Goal: Task Accomplishment & Management: Use online tool/utility

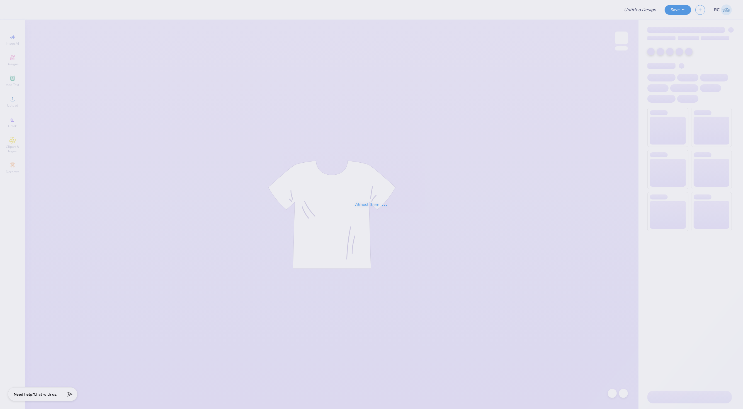
type input "[GEOGRAPHIC_DATA] : [PERSON_NAME]"
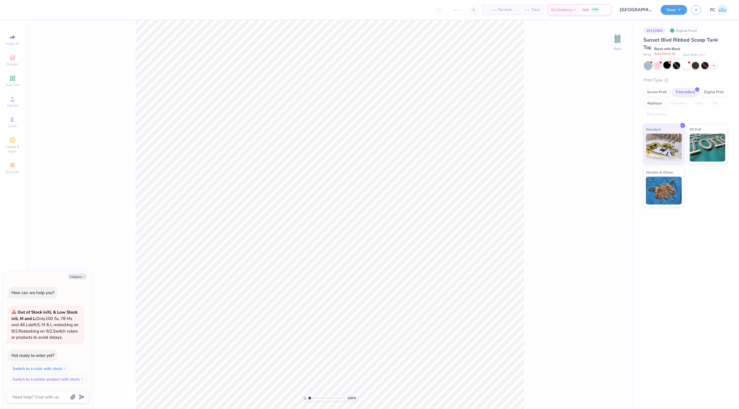
click at [665, 66] on div at bounding box center [667, 64] width 7 height 7
click at [658, 68] on div at bounding box center [657, 64] width 7 height 7
type textarea "x"
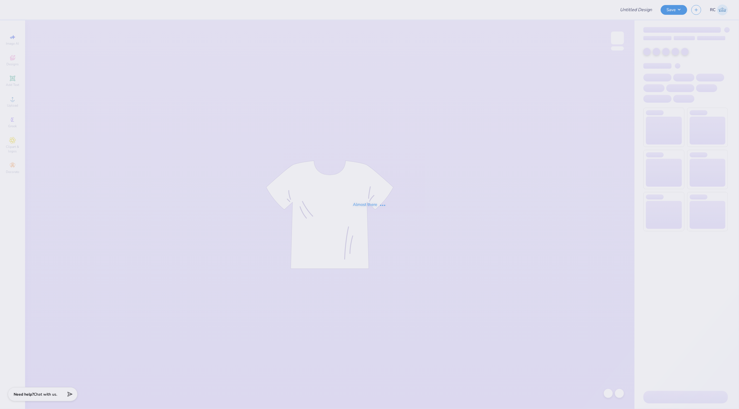
type input "[GEOGRAPHIC_DATA] : [PERSON_NAME]"
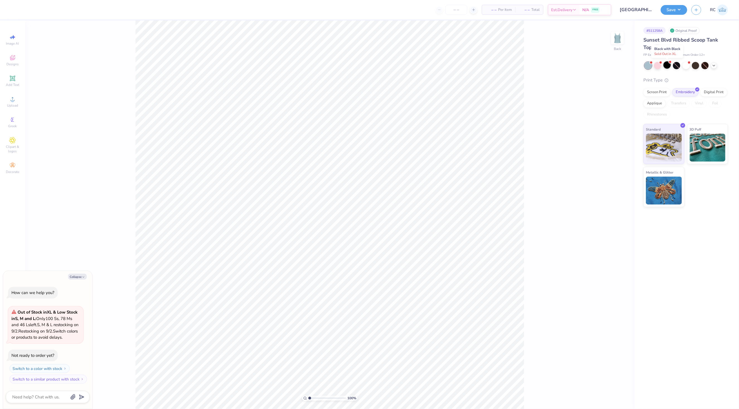
click at [668, 67] on div at bounding box center [667, 64] width 7 height 7
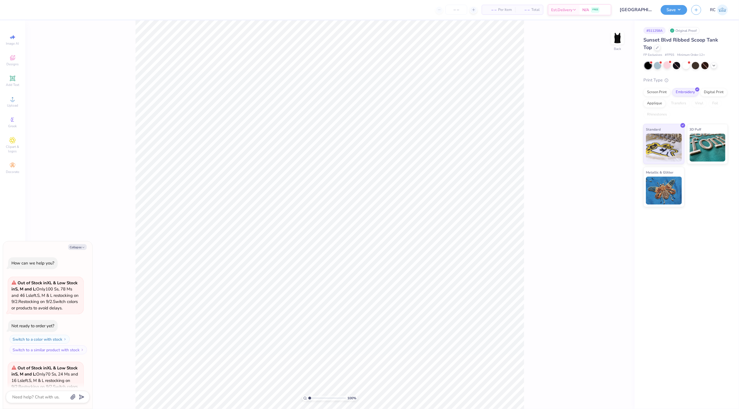
scroll to position [56, 0]
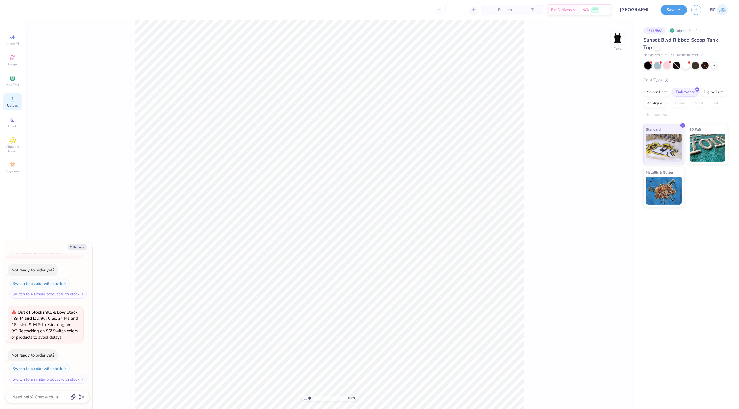
click at [17, 101] on div "Upload" at bounding box center [13, 101] width 20 height 16
click at [13, 126] on span "Greek" at bounding box center [12, 126] width 9 height 4
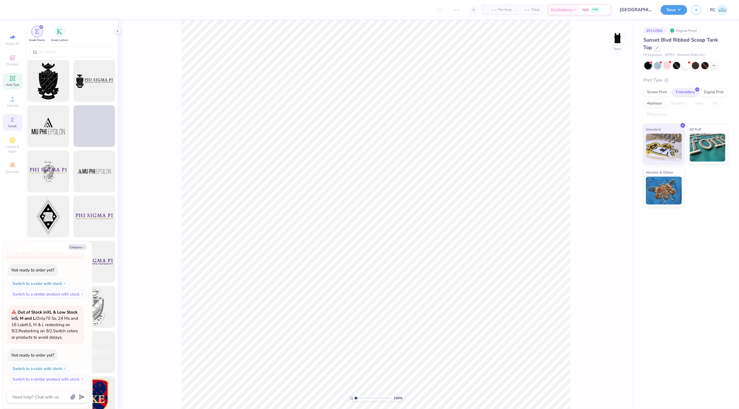
click at [13, 78] on icon at bounding box center [12, 78] width 5 height 5
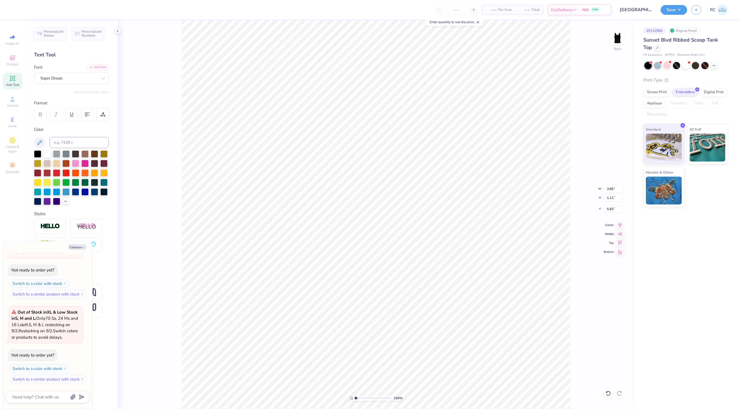
type textarea "x"
click at [618, 190] on input "3.85" at bounding box center [614, 189] width 20 height 8
type input "7"
type textarea "x"
type input "7.00"
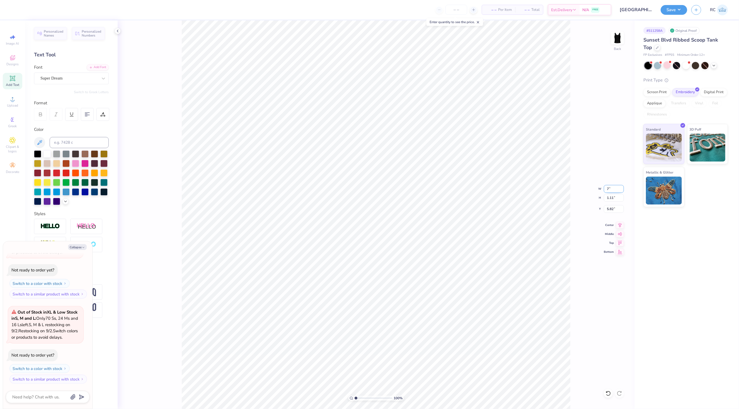
type input "2.03"
type input "5.36"
type textarea "x"
type textarea "TEX"
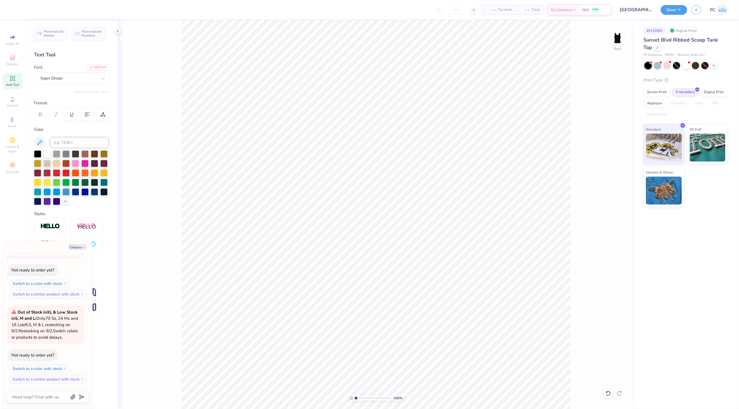
click at [122, 29] on div "100 % Back" at bounding box center [376, 214] width 517 height 388
click at [120, 31] on div at bounding box center [118, 31] width 6 height 6
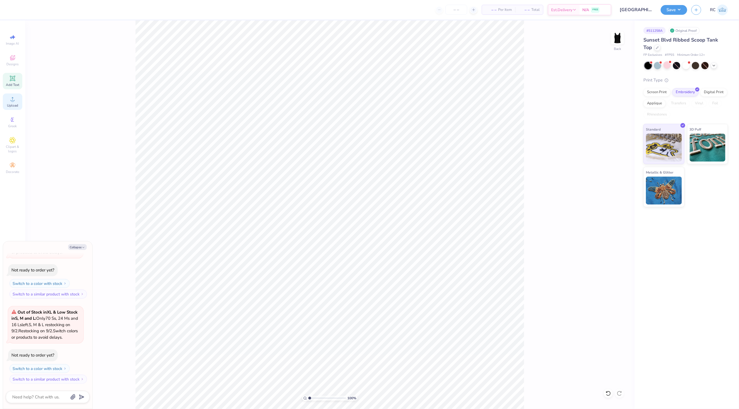
click at [11, 104] on span "Upload" at bounding box center [12, 105] width 11 height 4
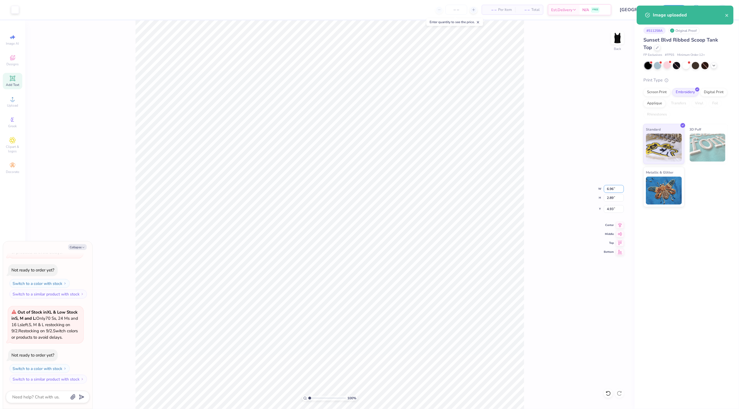
drag, startPoint x: 616, startPoint y: 187, endPoint x: 563, endPoint y: 187, distance: 52.4
click at [563, 187] on div "100 % Back W 6.96 6.96 " H 2.89 2.89 " Y 4.93 4.93 " Center Middle Top Bottom" at bounding box center [329, 214] width 609 height 388
type textarea "x"
click at [614, 185] on input "6.96" at bounding box center [614, 189] width 20 height 8
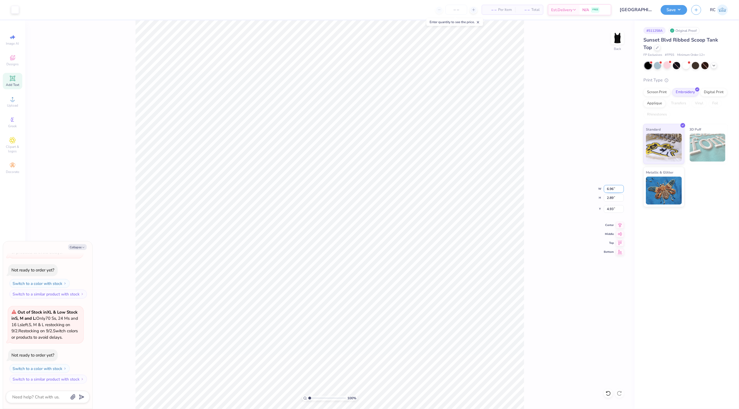
click at [614, 185] on input "6.96" at bounding box center [614, 189] width 20 height 8
type input "7"
type textarea "x"
type input "7.00"
type input "2.91"
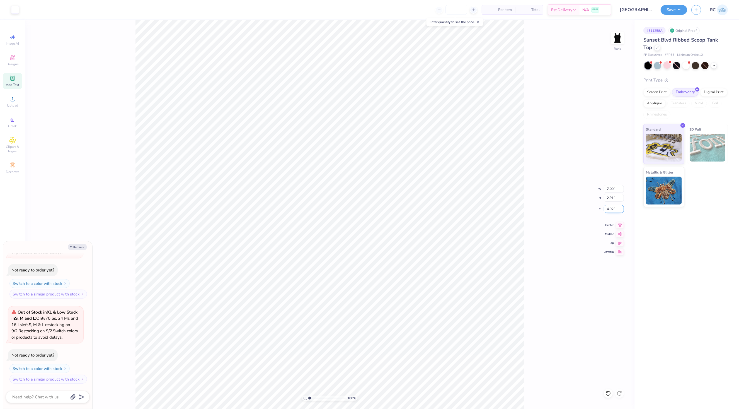
click at [614, 213] on input "4.92" at bounding box center [614, 209] width 20 height 8
click at [614, 212] on input "4.92" at bounding box center [614, 209] width 20 height 8
type input "2"
type textarea "x"
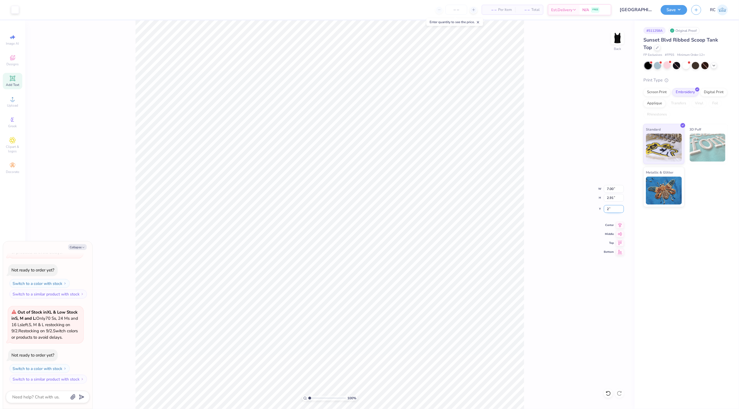
type input "2.00"
type textarea "x"
type input "1.13321932219944"
type textarea "x"
type input "1.13321932219944"
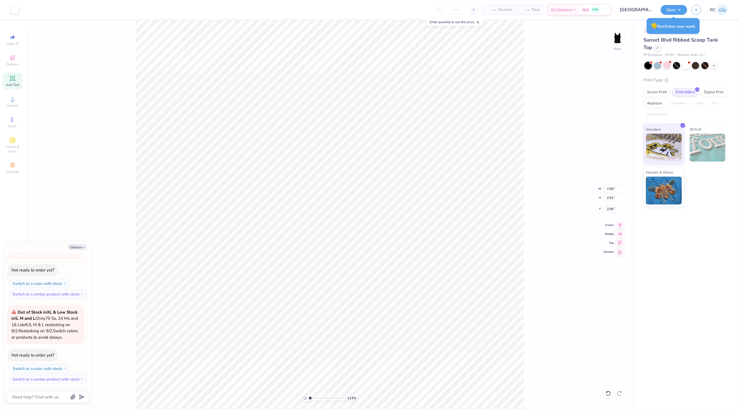
type textarea "x"
type input "1.13321932219944"
type textarea "x"
type input "1.13321932219944"
type textarea "x"
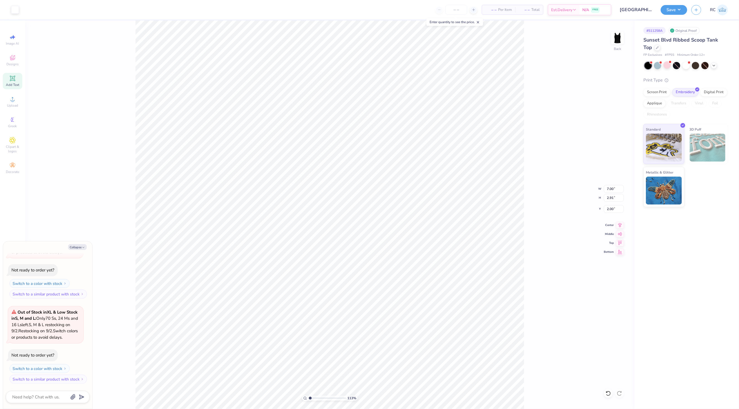
click at [678, 110] on div "Screen Print Embroidery Digital Print Applique Transfers Vinyl Foil Rhinestones" at bounding box center [685, 103] width 84 height 31
click at [657, 103] on div "Applique" at bounding box center [654, 102] width 22 height 8
type input "1.13321932219944"
type textarea "x"
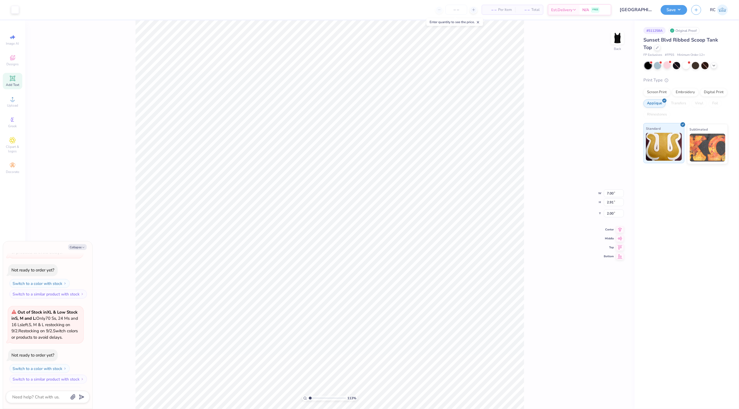
type input "1.13321932219944"
type textarea "x"
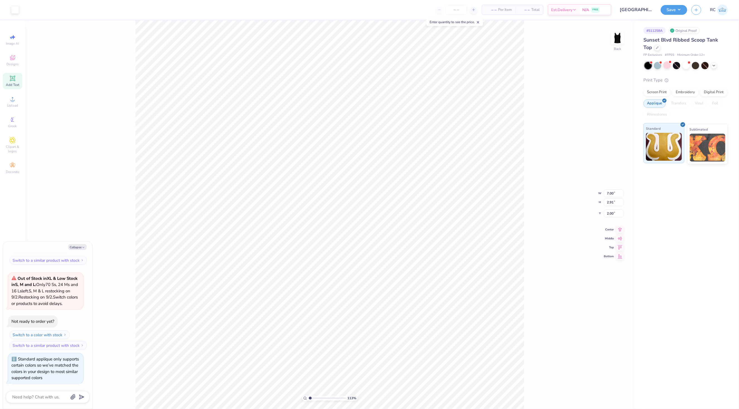
type input "1.13321932219944"
type textarea "x"
click at [717, 141] on img at bounding box center [708, 147] width 36 height 28
type input "1.13321932219944"
type textarea "x"
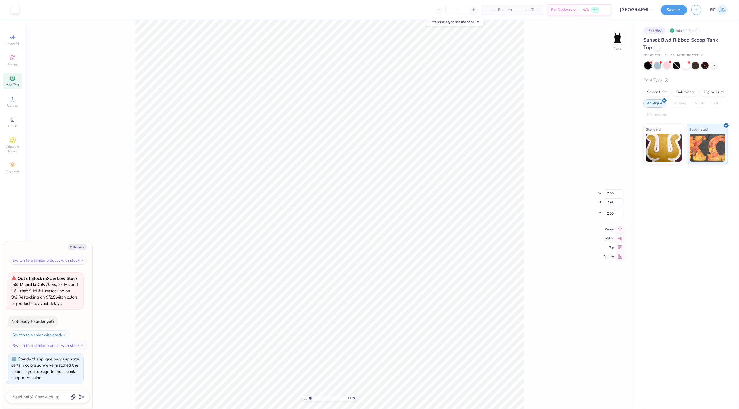
type input "1.13321932219944"
type textarea "x"
type input "1.13321932219944"
type textarea "x"
type input "1.13321932219944"
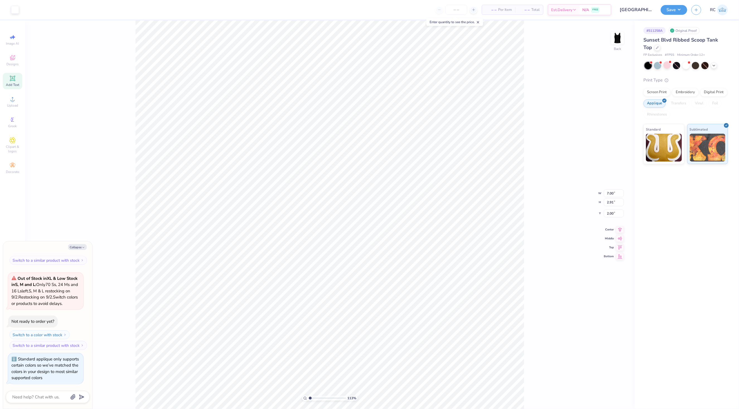
type textarea "x"
click at [117, 31] on div "113 % Back W 7.00 7.00 " H 2.91 2.91 " Y 2.00 2.00 " Center Middle Top Bottom" at bounding box center [329, 214] width 609 height 388
type input "1.13321932219944"
type textarea "x"
type input "1.13321932219944"
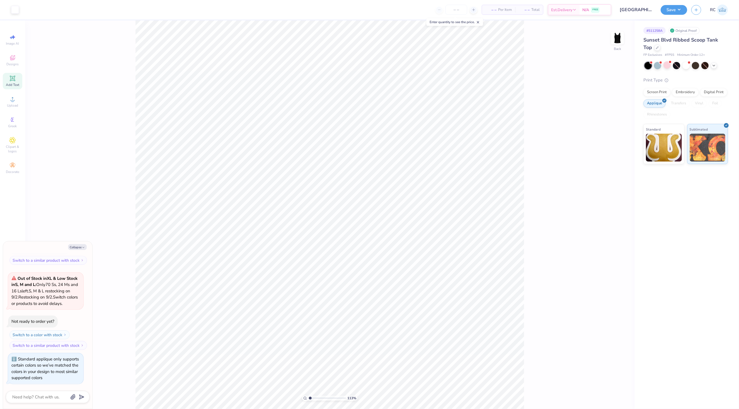
type textarea "x"
type input "1.13321932219944"
type textarea "x"
type input "1.13321932219944"
type textarea "x"
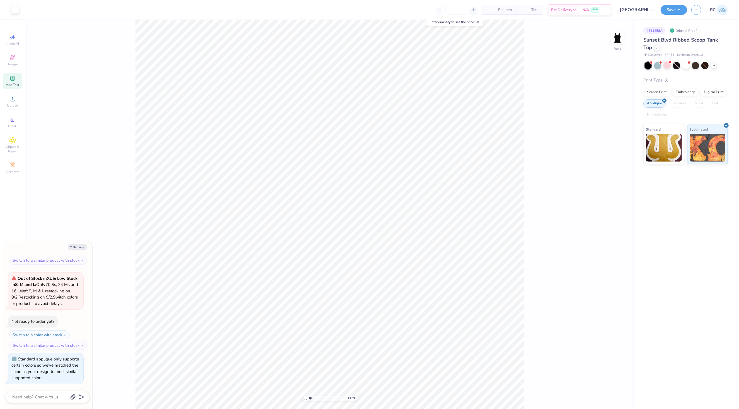
type input "1.13321932219944"
type textarea "x"
type input "1.13321932219944"
type textarea "x"
type input "1.13321932219944"
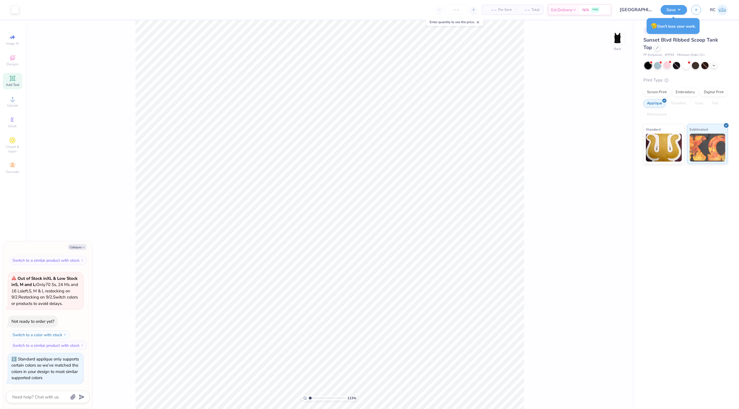
type textarea "x"
type input "1.13321932219944"
type textarea "x"
type input "1.13321932219944"
type textarea "x"
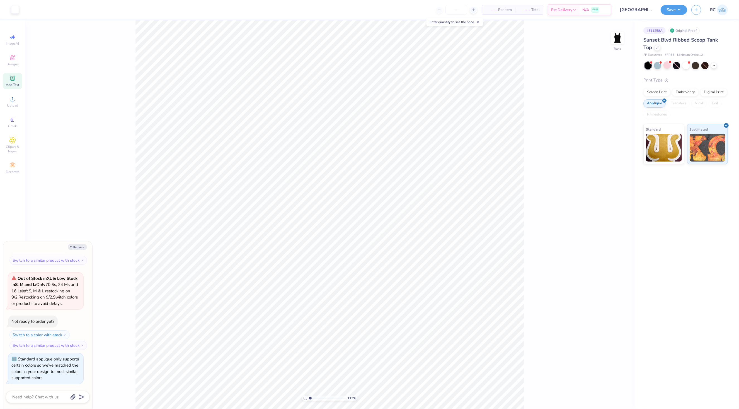
type input "1.13321932219944"
type textarea "x"
type input "1.13321932219944"
type textarea "x"
type input "1.13321932219944"
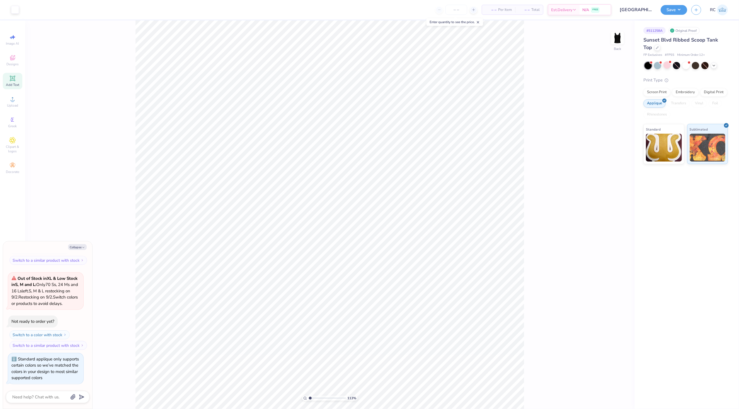
type textarea "x"
type input "1.13321932219944"
type textarea "x"
type input "1.13321932219944"
type textarea "x"
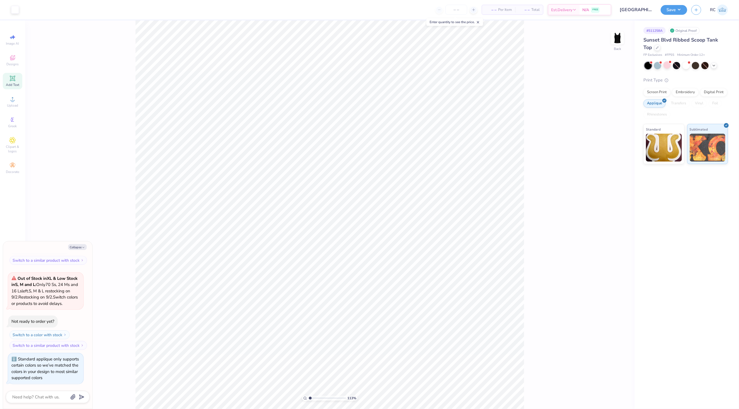
type input "1.13321932219944"
type textarea "x"
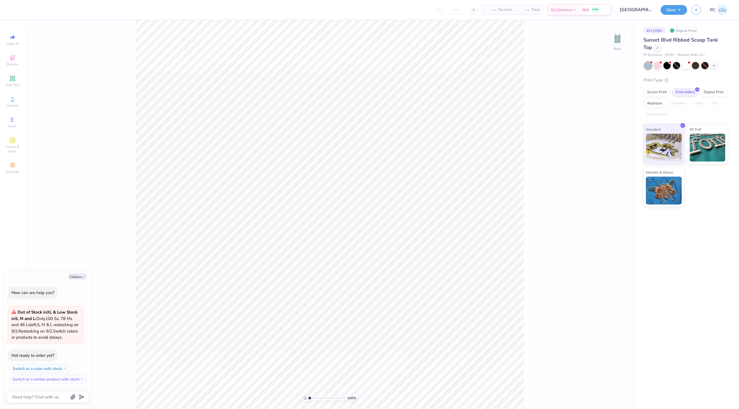
type textarea "x"
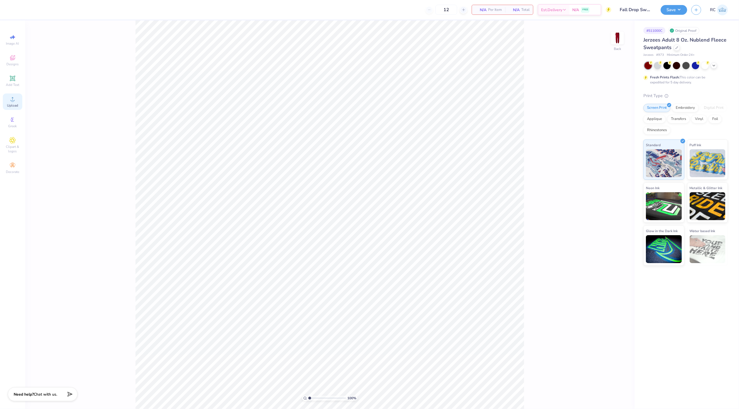
click at [17, 103] on div "Upload" at bounding box center [13, 101] width 20 height 16
click at [615, 188] on input "7.70" at bounding box center [614, 189] width 20 height 8
type input "6.00"
type input "2.98"
type input "3.97"
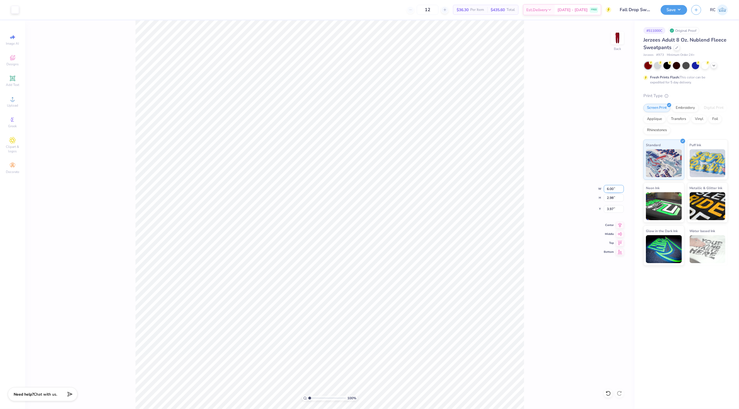
click at [611, 185] on input "6.00" at bounding box center [614, 189] width 20 height 8
type input "3.50"
type input "1.74"
type input "4.59"
type input "1.86883024774466"
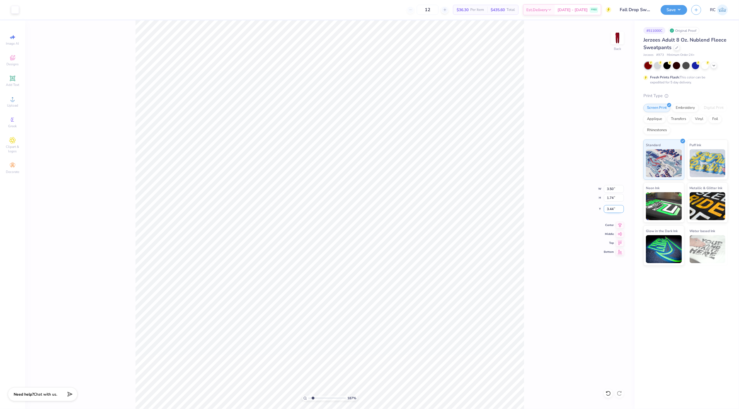
click at [616, 212] on input "3.44" at bounding box center [614, 209] width 20 height 8
type input "3.5"
type input "1.86883024774466"
type input "3.50"
drag, startPoint x: 314, startPoint y: 397, endPoint x: 306, endPoint y: 398, distance: 8.8
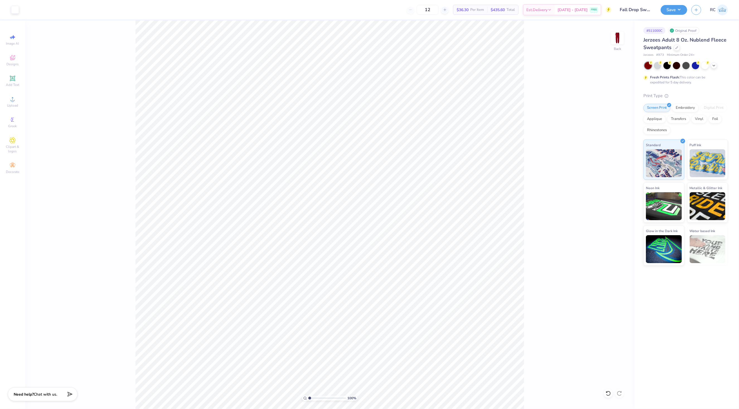
type input "1"
click at [308, 398] on input "range" at bounding box center [327, 397] width 38 height 5
click at [17, 100] on div "Upload" at bounding box center [13, 101] width 20 height 16
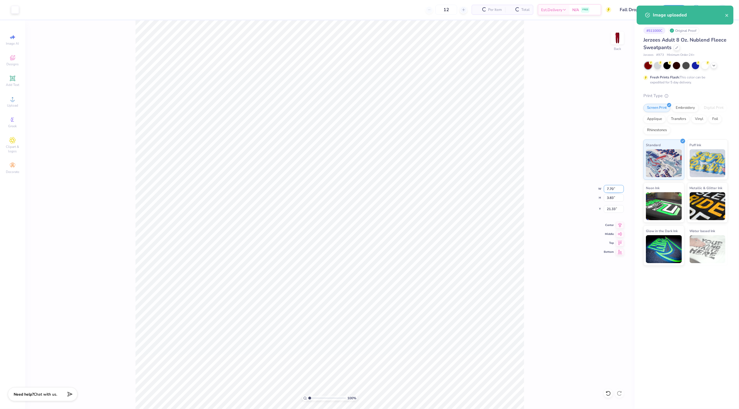
click at [616, 189] on input "7.70" at bounding box center [614, 189] width 20 height 8
type input "3.50"
type input "1.74"
type input "22.38"
click at [618, 209] on input "3.37" at bounding box center [614, 209] width 20 height 8
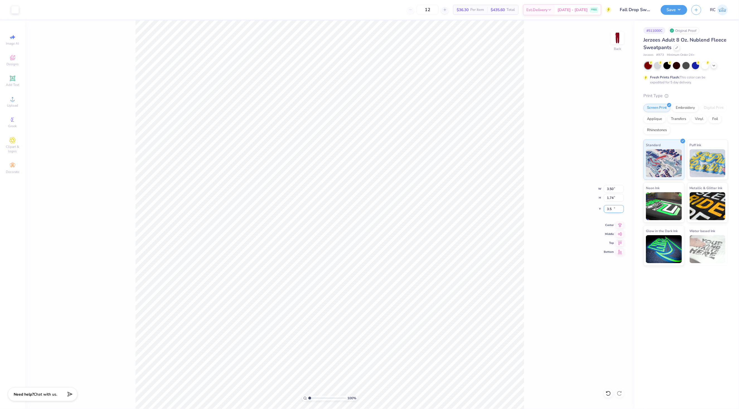
type input "3.50"
type input "1.13321932219944"
click at [617, 208] on input "3.50" at bounding box center [614, 209] width 20 height 8
type input "4.00"
type input "1.13321932219944"
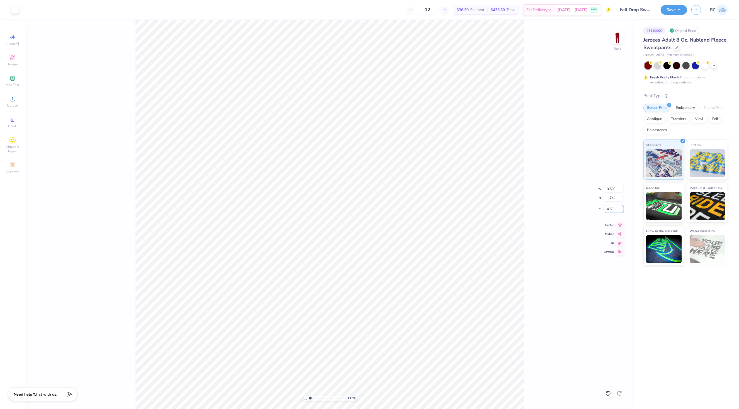
type input "4.50"
type input "1.13321932219944"
click at [614, 205] on input "4.54" at bounding box center [614, 209] width 20 height 8
type input "4.5"
type input "1.13321932219944"
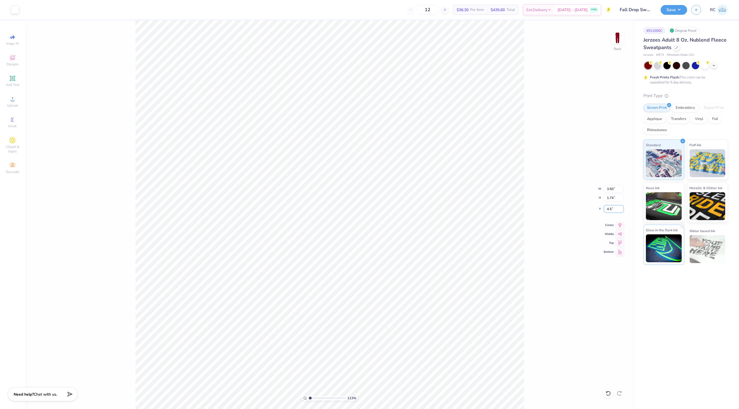
type input "4.50"
type input "1.13321932219944"
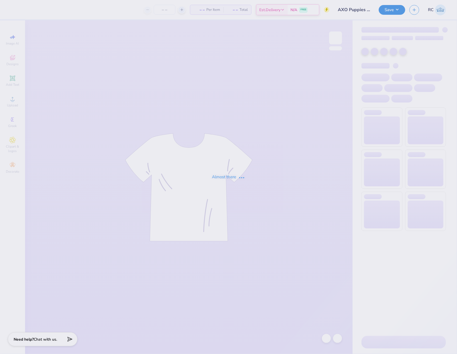
type input "AXO Puppies and Pickleball"
type input "285"
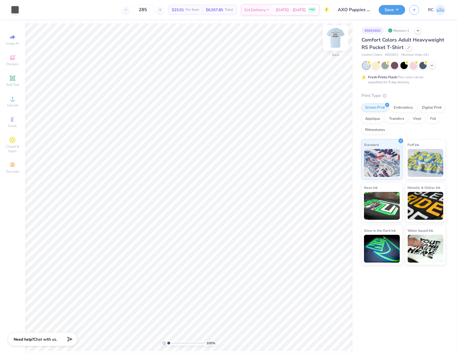
click at [335, 41] on img at bounding box center [336, 38] width 22 height 22
type input "2.11779454665502"
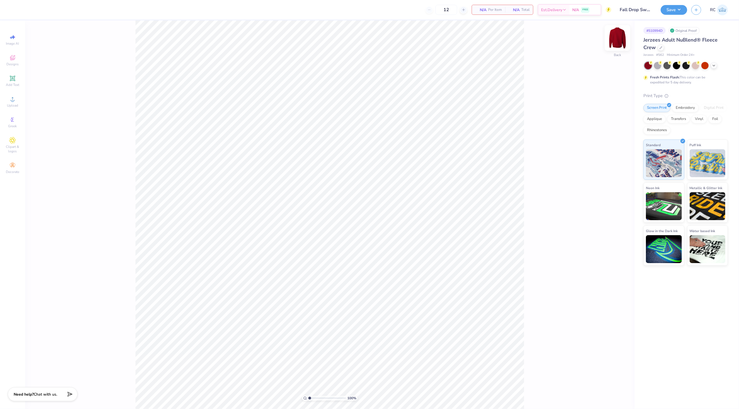
click at [621, 38] on img at bounding box center [617, 38] width 22 height 22
click at [14, 101] on icon at bounding box center [12, 99] width 7 height 7
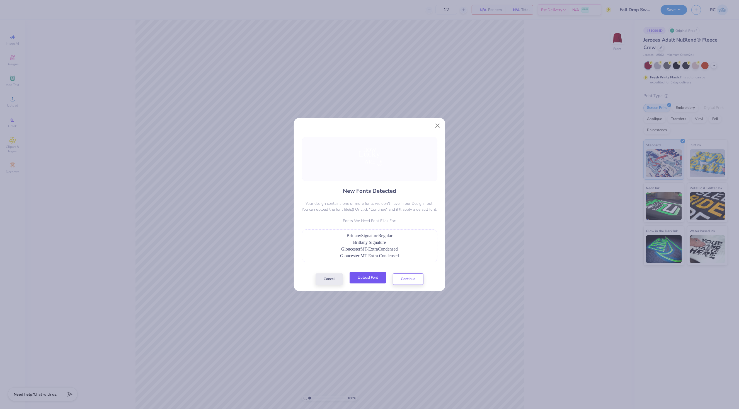
click at [369, 280] on button "Upload Font" at bounding box center [368, 277] width 37 height 11
click at [374, 277] on button "Upload Font" at bounding box center [368, 277] width 37 height 11
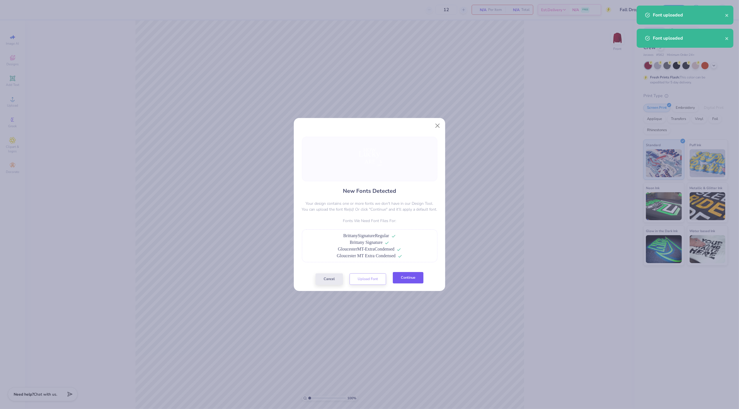
click at [408, 280] on button "Continue" at bounding box center [408, 277] width 31 height 11
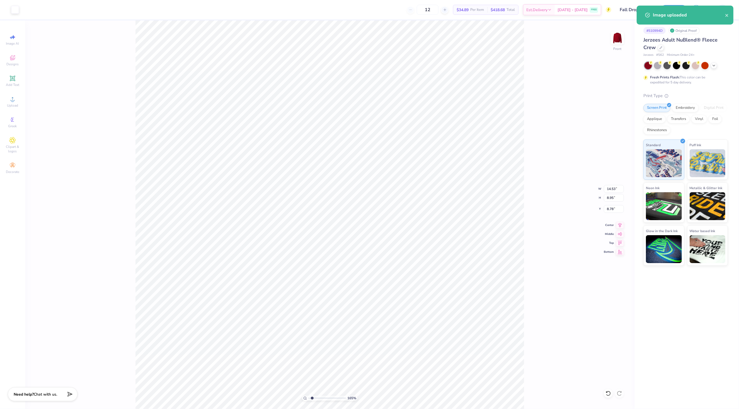
click at [121, 196] on div "165 % Front W 14.53 14.53 " H 8.95 8.95 " Y 8.78 8.78 " Center Middle Top Bottom" at bounding box center [329, 214] width 609 height 388
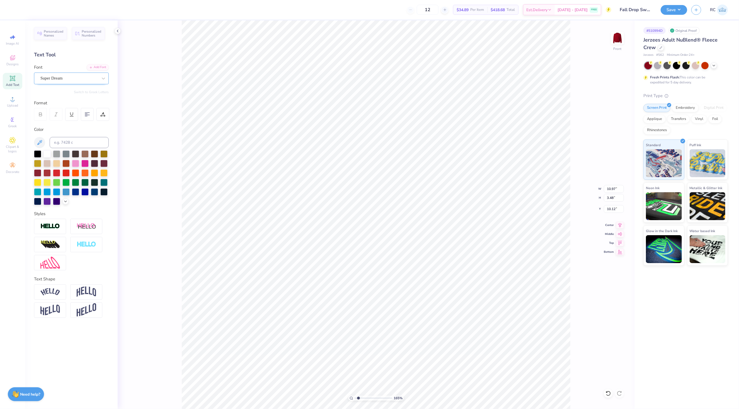
click at [74, 79] on div "Super Dream" at bounding box center [69, 78] width 59 height 9
type input "1.6491337653134"
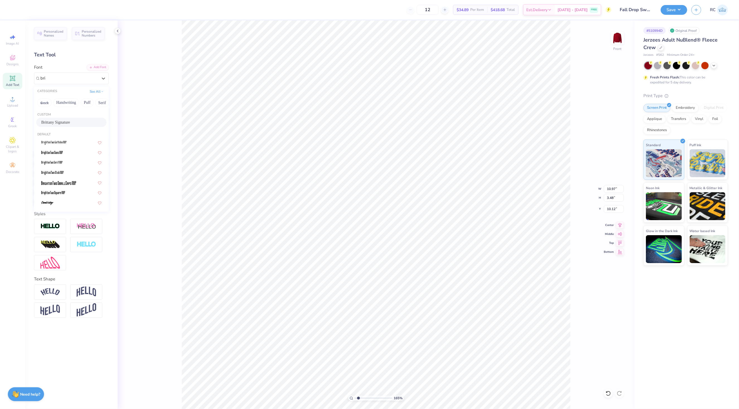
click at [64, 121] on span "Brittany Signature" at bounding box center [55, 122] width 29 height 6
type input "bri"
type input "1.6491337653134"
type input "8.83"
type input "7.76"
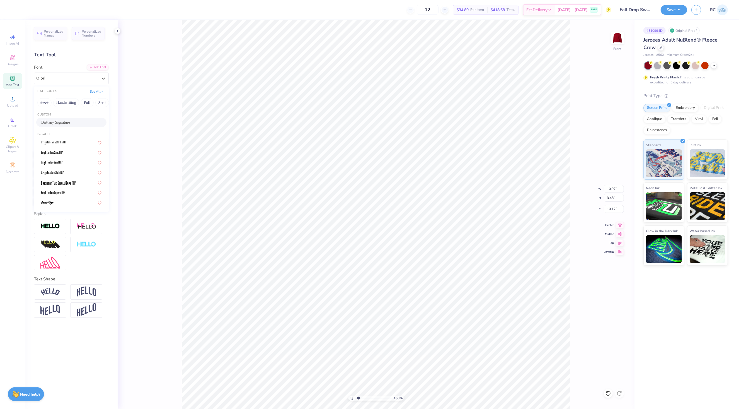
type input "7.97"
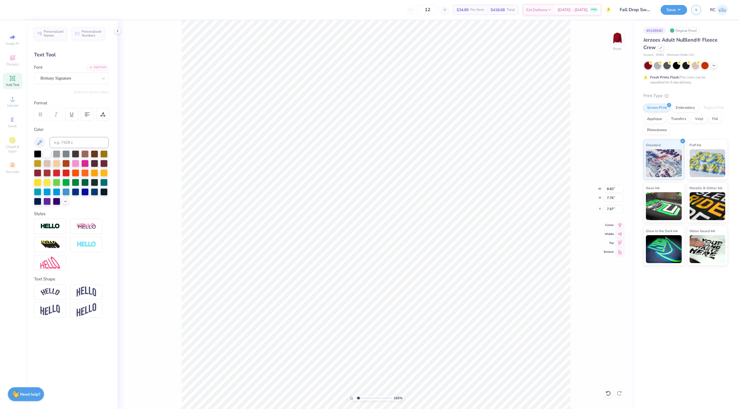
type input "1.6491337653134"
type input "5.51"
type input "1.86"
type input "8.78"
click at [66, 75] on div "Super Dream" at bounding box center [69, 78] width 59 height 9
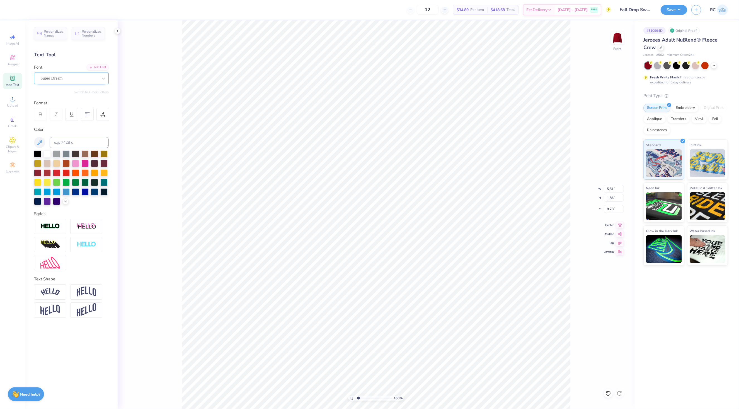
type input "1.6491337653134"
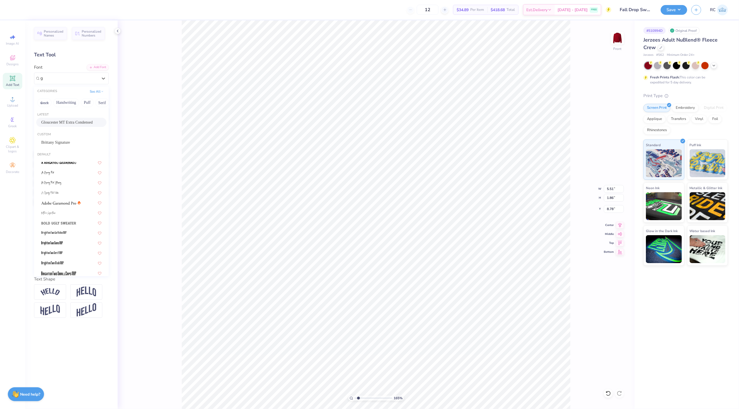
click at [76, 124] on div "Gloucester MT Extra Condensed" at bounding box center [71, 122] width 60 height 6
type input "g"
type input "1.6491337653134"
type input "3.75"
type input "2.05"
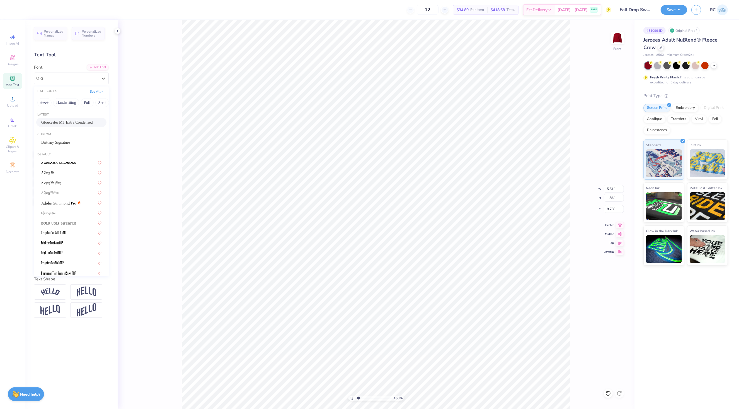
type input "8.87"
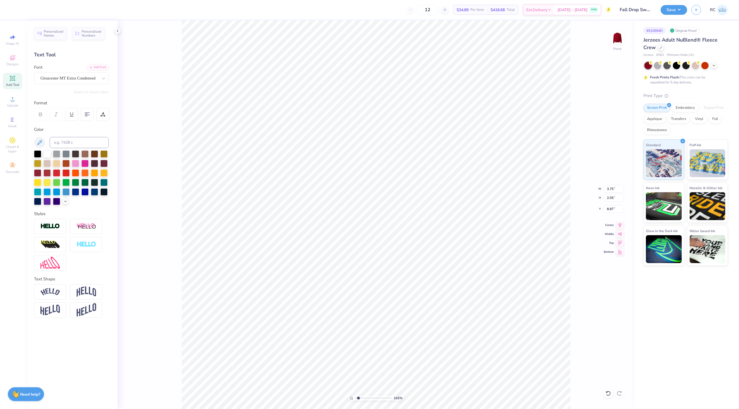
type input "1.6491337653134"
type input "11.77"
type input "1.88"
type input "14.41"
click at [51, 76] on div "Super Dream" at bounding box center [69, 78] width 59 height 9
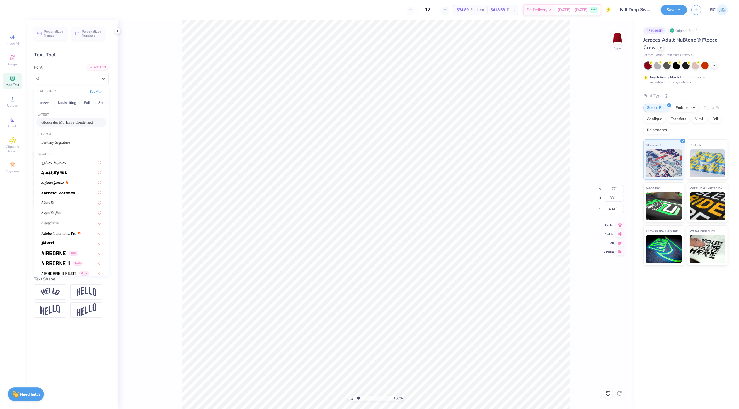
click at [70, 122] on span "Gloucester MT Extra Condensed" at bounding box center [66, 122] width 51 height 6
type input "1.6491337653134"
type input "7.90"
type input "2.04"
type input "14.51"
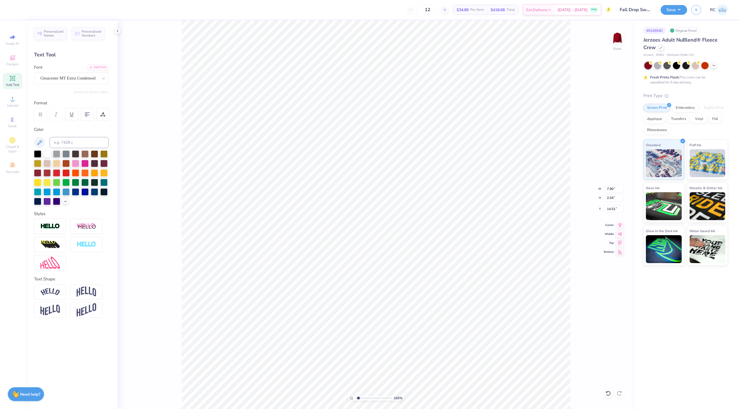
type input "1.6491337653134"
type input "2.66"
type input "1.06"
type input "16.68"
click at [63, 73] on div "Super Dream" at bounding box center [71, 78] width 75 height 12
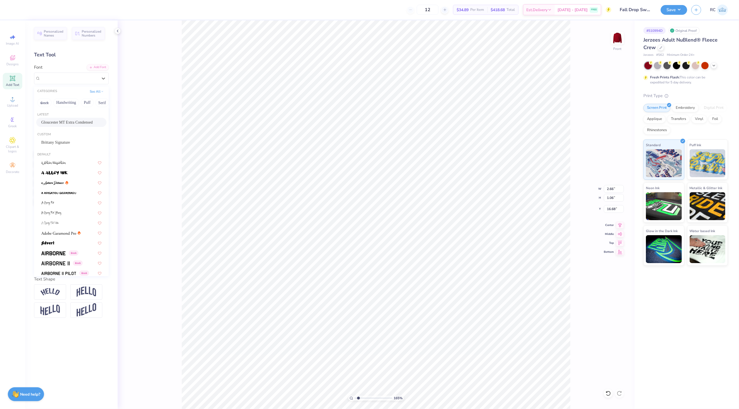
click at [66, 122] on span "Gloucester MT Extra Condensed" at bounding box center [66, 122] width 51 height 6
type input "1.6491337653134"
type input "1.77"
type input "1.12"
type input "16.74"
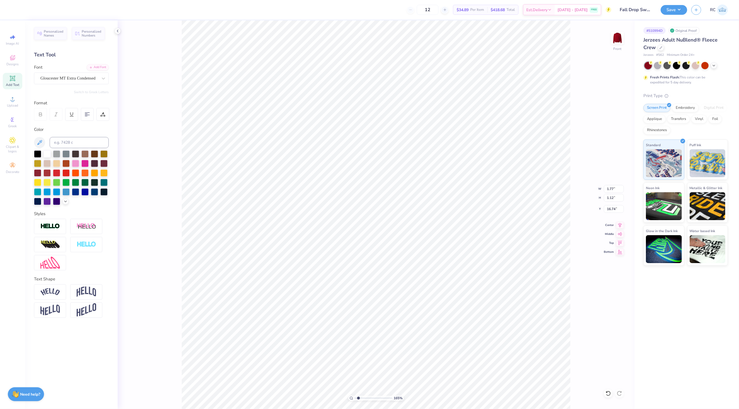
type input "1.6491337653134"
type input "7.90"
type input "2.04"
type input "14.51"
type input "1.6491337653134"
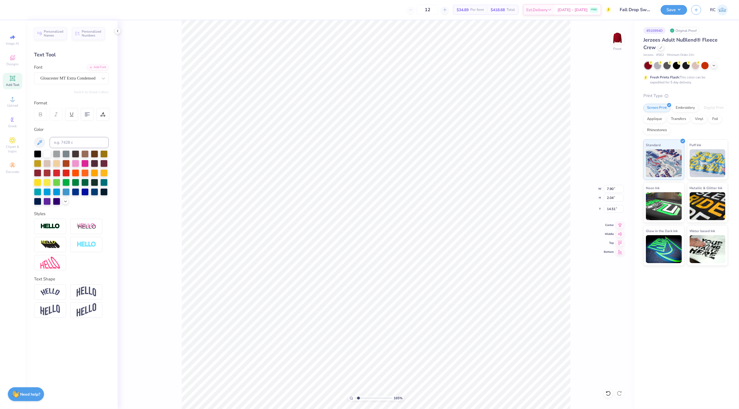
type input "14.06"
type input "1.6491337653134"
type input "3.75"
type input "2.05"
type input "8.87"
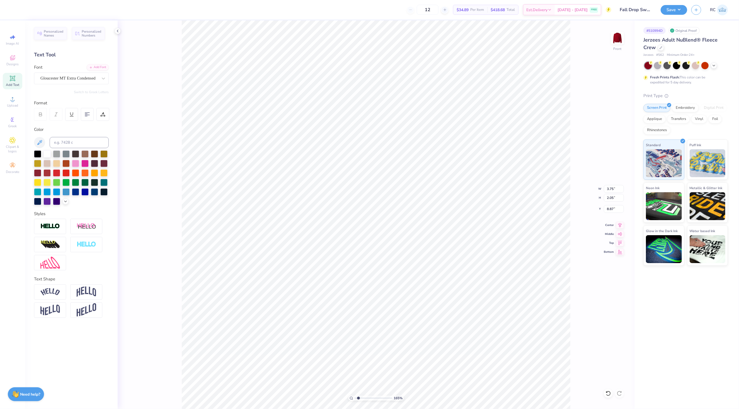
type input "1.6491337653134"
type input "8.76"
type input "1.6491337653134"
type input "1.77"
type input "1.12"
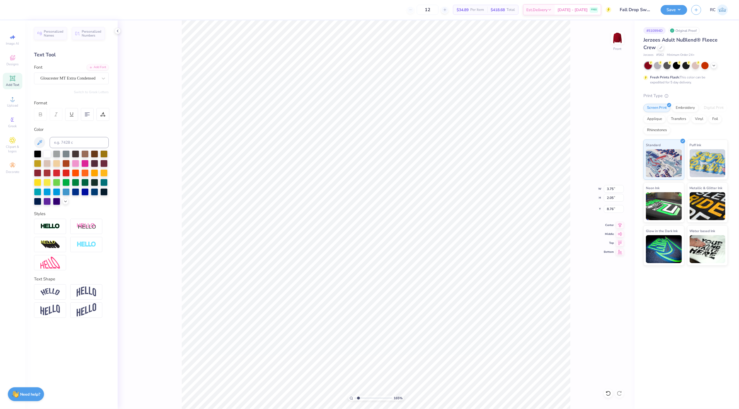
type input "16.74"
type input "1.6491337653134"
type input "16.29"
click at [654, 331] on div "# 510994D Original Proof Jerzees Adult NuBlend® Fleece Crew Jerzees # 562 Minim…" at bounding box center [687, 214] width 105 height 388
type input "1"
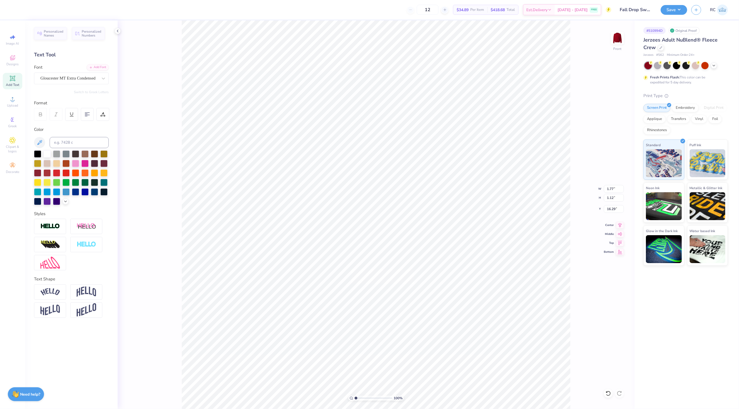
type input "10.55"
type input "9.44"
type input "7.97"
click at [409, 298] on li "Group" at bounding box center [411, 296] width 44 height 11
type input "1.13321932219944"
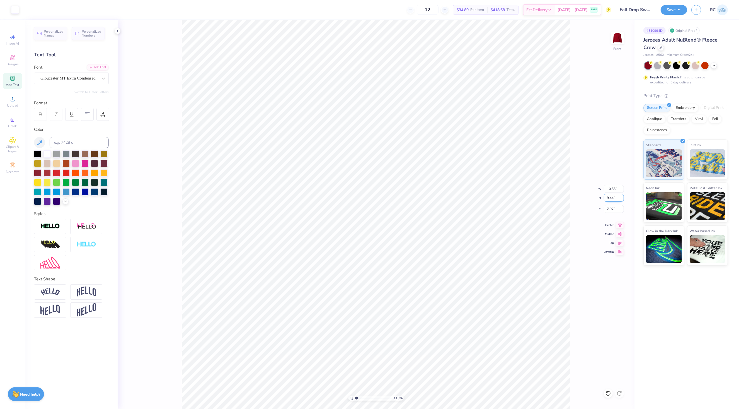
type input "5.02"
click at [613, 190] on input "10.55" at bounding box center [614, 189] width 20 height 8
type input "12"
type input "1.13321932219944"
type input "12.00"
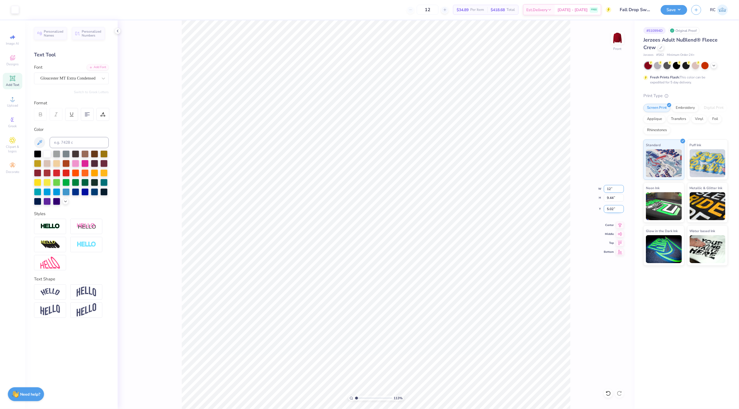
type input "10.74"
click at [617, 208] on input "4.37" at bounding box center [614, 209] width 20 height 8
type input "3"
type input "1.13321932219944"
type input "3.00"
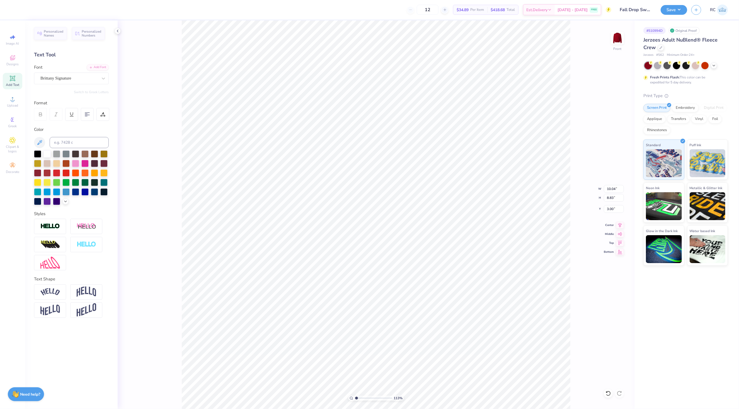
type input "1.13321932219944"
type input "8.99"
type input "2.32"
type input "9.92"
type input "1.13321932219944"
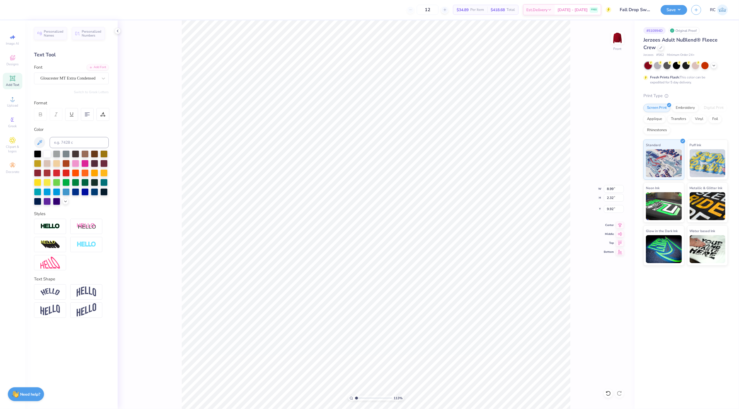
type input "9.95"
type input "1.13321932219944"
type input "2.01"
type input "1.27"
type input "12.46"
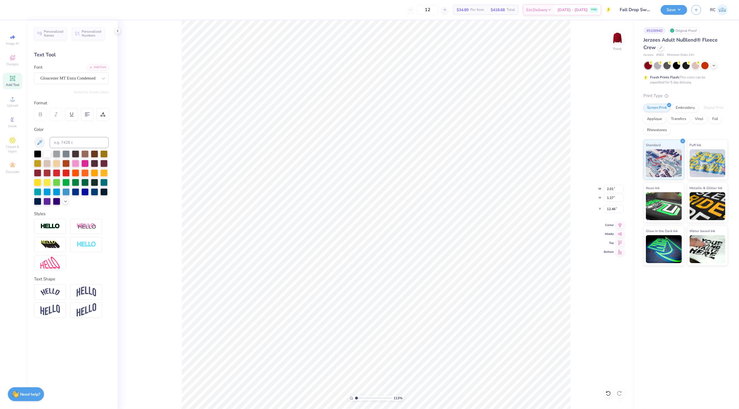
click at [577, 139] on div "113 % Front W 2.01 2.01 " H 1.27 1.27 " Y 12.46 12.46 " Center Middle Top Bottom" at bounding box center [376, 214] width 517 height 388
type input "1"
click at [424, 247] on li "Group" at bounding box center [428, 245] width 44 height 11
click at [612, 188] on input "12.16" at bounding box center [614, 189] width 20 height 8
type input "12.00"
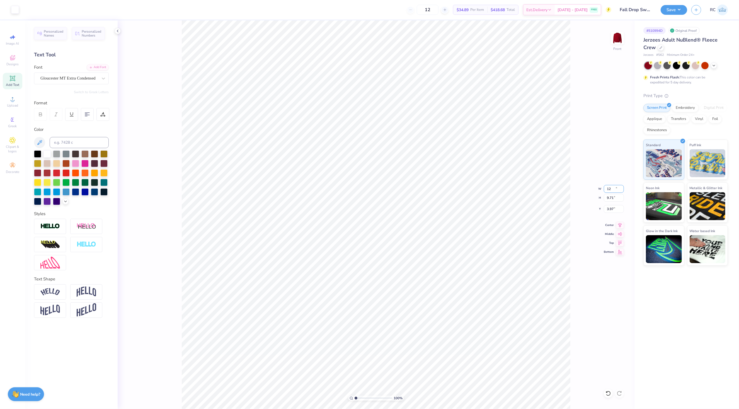
type input "9.71"
click at [616, 210] on input "3.97" at bounding box center [614, 209] width 20 height 8
type input "3.00"
click at [619, 38] on img at bounding box center [617, 38] width 22 height 22
click at [13, 108] on div "Upload" at bounding box center [13, 101] width 20 height 16
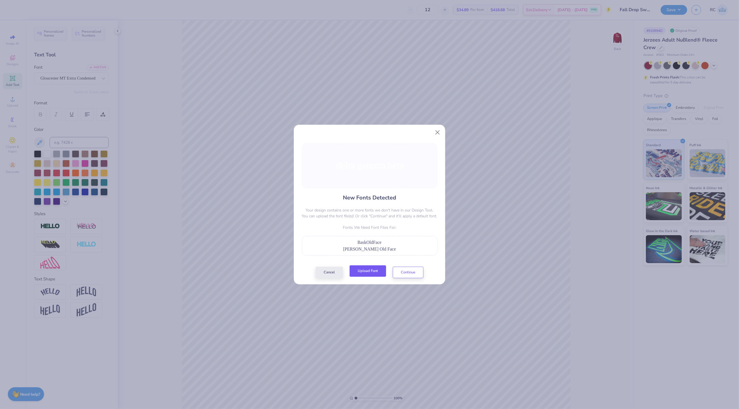
click at [370, 273] on button "Upload Font" at bounding box center [368, 270] width 37 height 11
click at [402, 274] on button "Continue" at bounding box center [408, 270] width 31 height 11
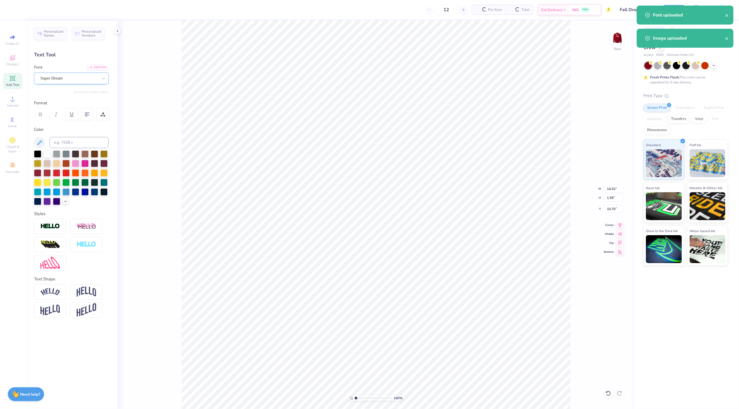
click at [71, 77] on div "Super Dream" at bounding box center [69, 78] width 59 height 9
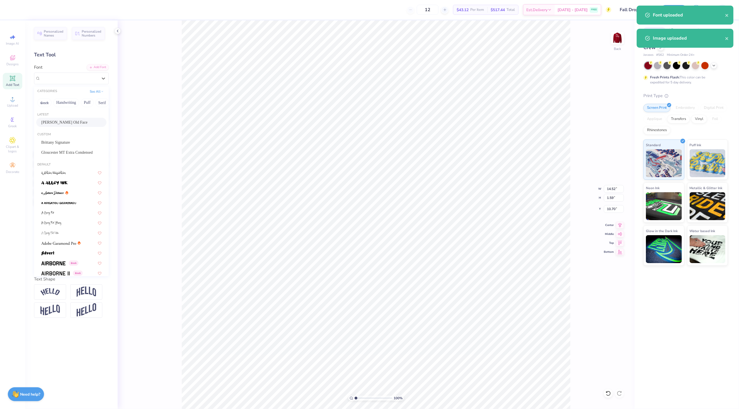
click at [71, 124] on span "Baskerville Old Face" at bounding box center [64, 122] width 46 height 6
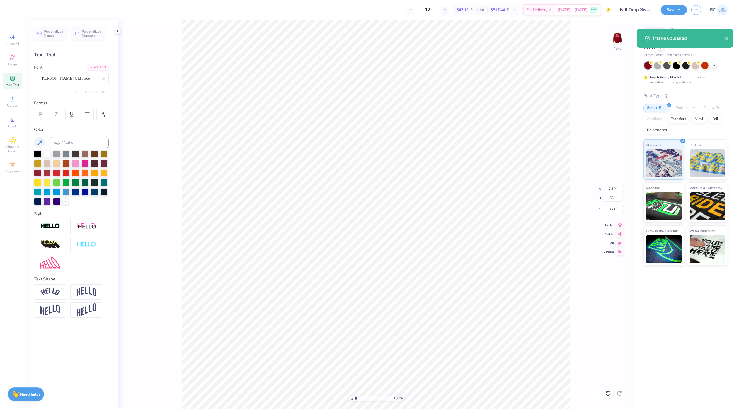
type input "12.19"
type input "1.53"
type input "10.71"
click at [619, 187] on input "12.19" at bounding box center [614, 189] width 20 height 8
type input "10.00"
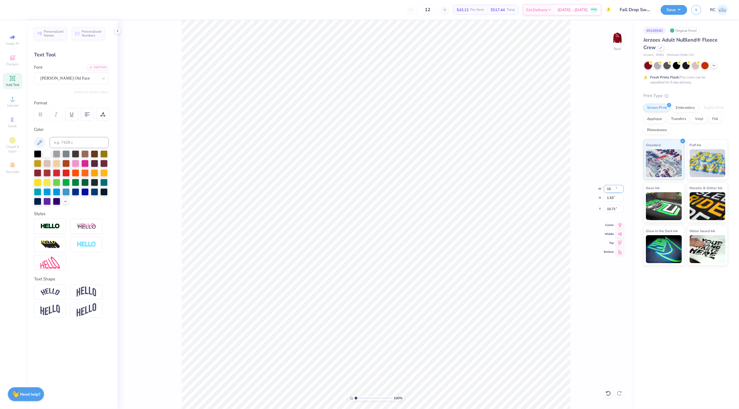
type input "1.25"
click at [615, 207] on input "10.84" at bounding box center [614, 209] width 20 height 8
type input "5.71"
click at [612, 186] on input "10.00" at bounding box center [614, 189] width 20 height 8
type input "8.00"
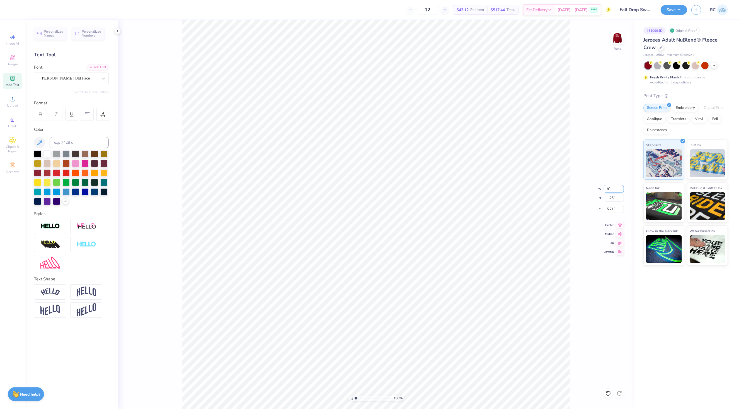
type input "1.00"
click at [610, 208] on input "5.83" at bounding box center [614, 209] width 20 height 8
type input "5.00"
click at [615, 40] on img at bounding box center [617, 38] width 22 height 22
click at [618, 41] on img at bounding box center [617, 38] width 22 height 22
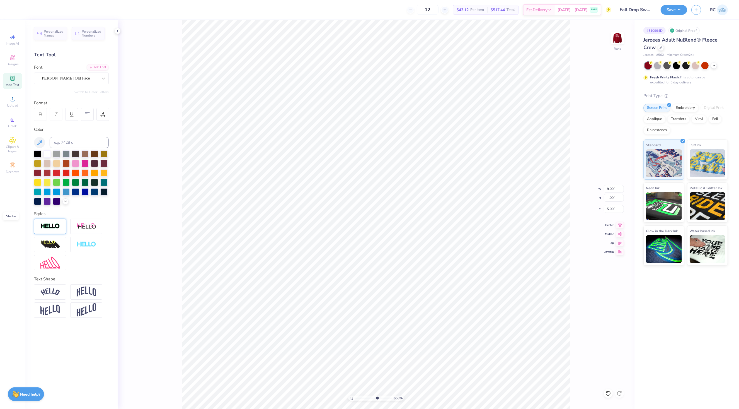
click at [55, 228] on img at bounding box center [50, 226] width 20 height 6
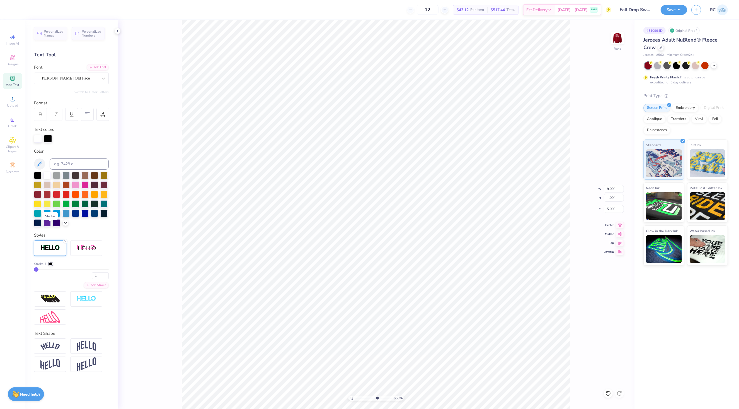
type input "6.52693915469143"
type input "8.02"
type input "1.02"
type input "4.99"
click at [52, 263] on div at bounding box center [50, 263] width 3 height 3
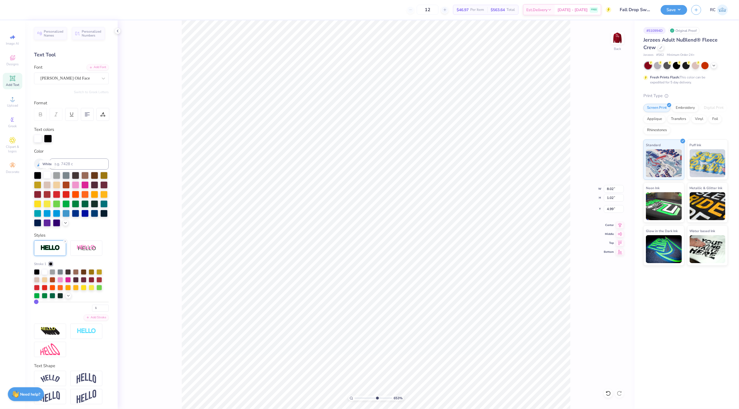
click at [46, 174] on div at bounding box center [46, 174] width 7 height 7
click at [42, 274] on div at bounding box center [45, 271] width 6 height 6
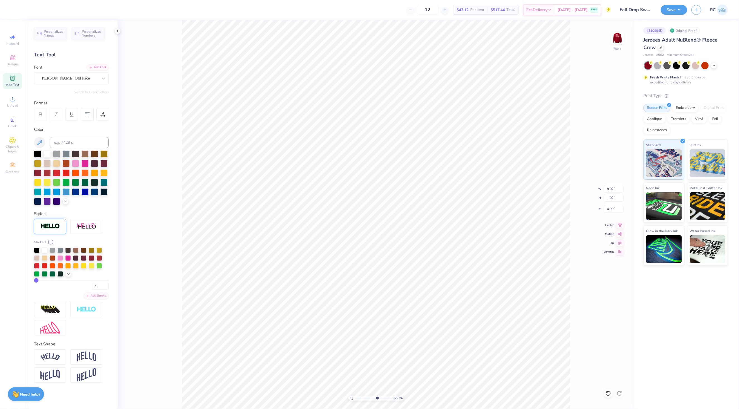
click at [592, 220] on div "653 % Back W 8.02 8.02 " H 1.02 1.02 " Y 4.99 4.99 " Center Middle Top Bottom" at bounding box center [376, 214] width 517 height 388
type input "2.39992570071807"
click at [615, 190] on input "8.02" at bounding box center [614, 189] width 20 height 8
type input "8"
type input "1.28418603220616"
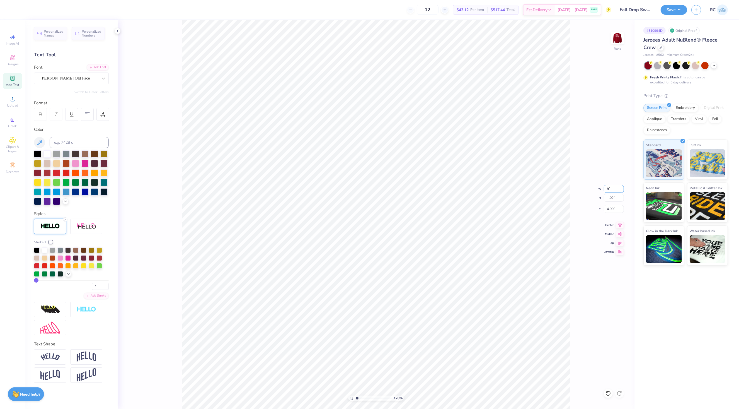
type input "8"
drag, startPoint x: 16, startPoint y: 122, endPoint x: 17, endPoint y: 100, distance: 22.3
click at [17, 100] on div "Image AI Designs Add Text Upload Greek Clipart & logos Decorate" at bounding box center [13, 104] width 20 height 145
click at [15, 101] on icon at bounding box center [12, 99] width 7 height 7
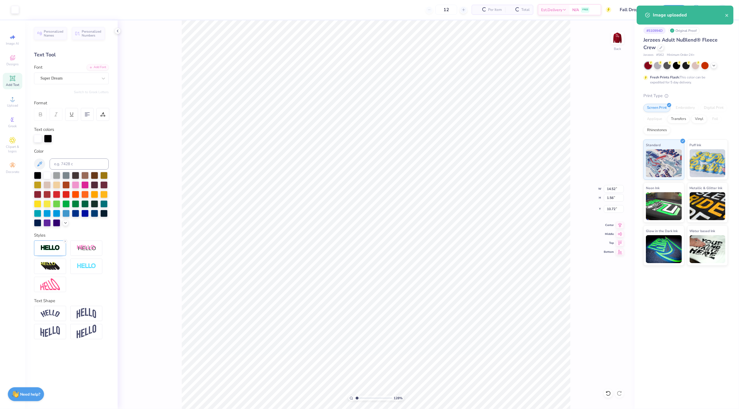
type input "1.28418603220616"
type input "14.46"
type input "1.51"
type input "10.71"
click at [71, 80] on div "Super Dream" at bounding box center [69, 78] width 59 height 9
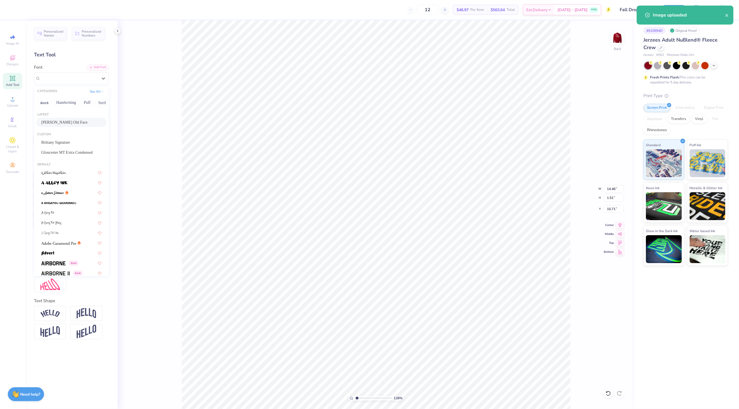
click at [68, 123] on span "Baskerville Old Face" at bounding box center [64, 122] width 46 height 6
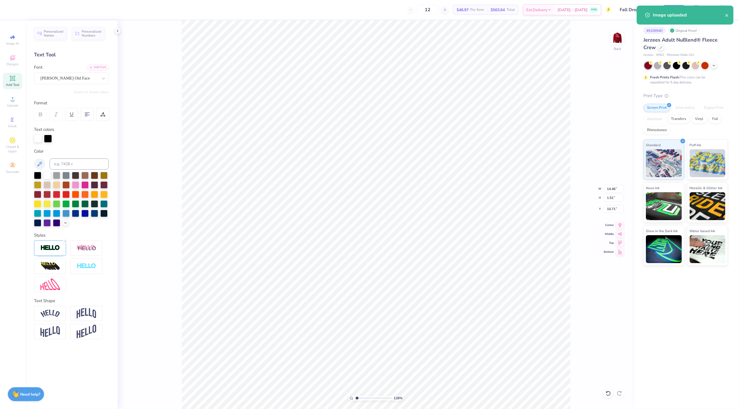
type input "1.28418603220616"
type input "12.26"
type input "1.50"
type input "10.72"
click at [55, 248] on img at bounding box center [50, 247] width 20 height 6
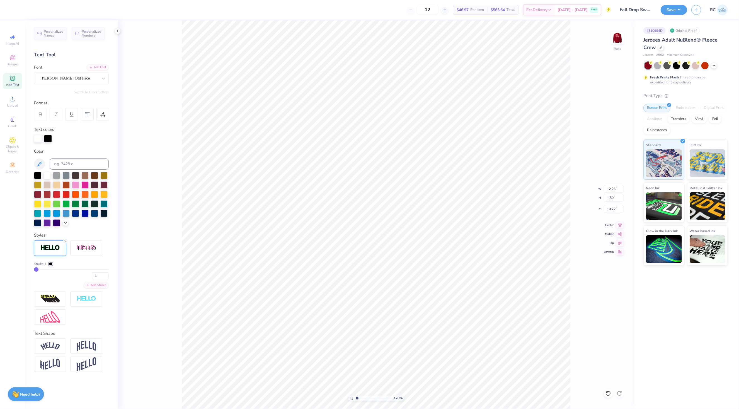
click at [53, 262] on div "Stroke 1" at bounding box center [71, 263] width 75 height 5
click at [51, 262] on div at bounding box center [50, 263] width 3 height 3
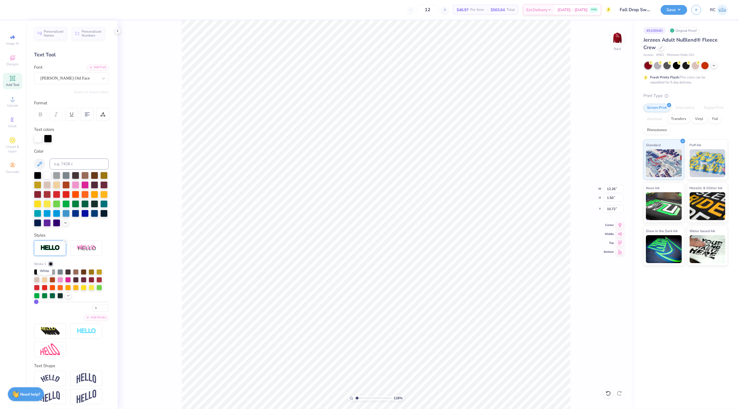
click at [43, 274] on div at bounding box center [45, 271] width 6 height 6
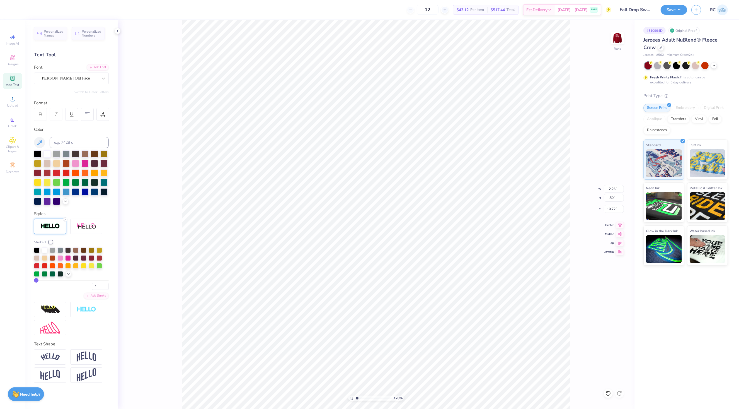
type input "1.28418603220616"
click at [617, 187] on input "12.26" at bounding box center [614, 189] width 20 height 8
type input "8"
type input "1.28418603220616"
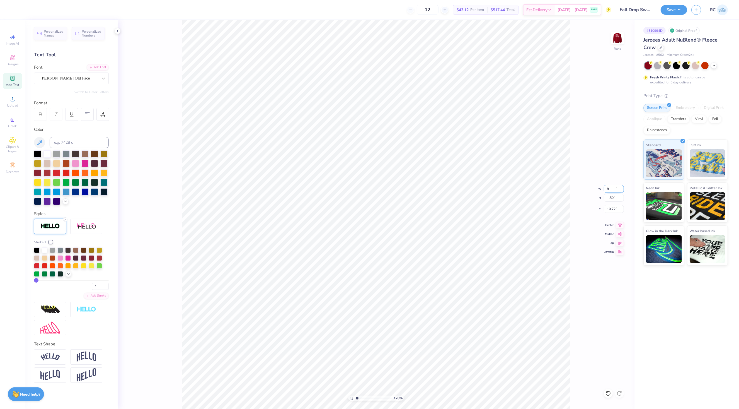
type input "8.00"
type input "0.98"
click at [615, 210] on input "10.98" at bounding box center [614, 209] width 20 height 8
type input "5"
type input "1.28418603220616"
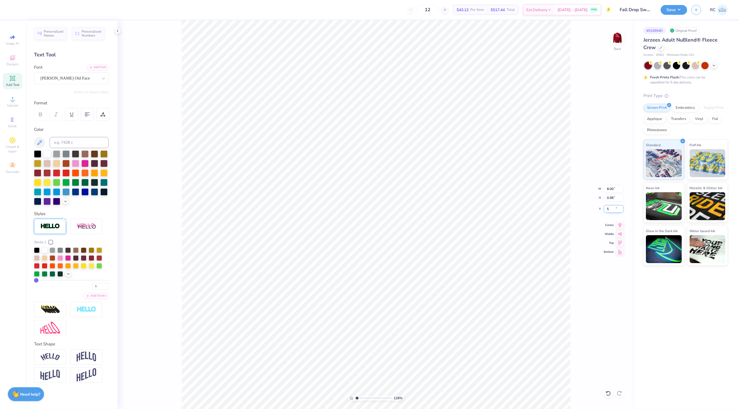
type input "5.00"
click at [619, 226] on icon at bounding box center [620, 224] width 8 height 7
type input "1.45526442499466"
click at [613, 211] on input "5.00" at bounding box center [614, 209] width 20 height 8
type input "3"
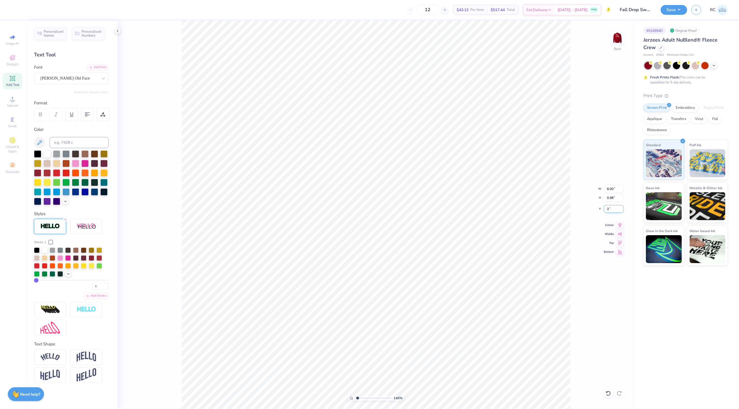
type input "1.45526442499466"
type input "3.00"
click at [677, 9] on button "Save" at bounding box center [674, 9] width 26 height 10
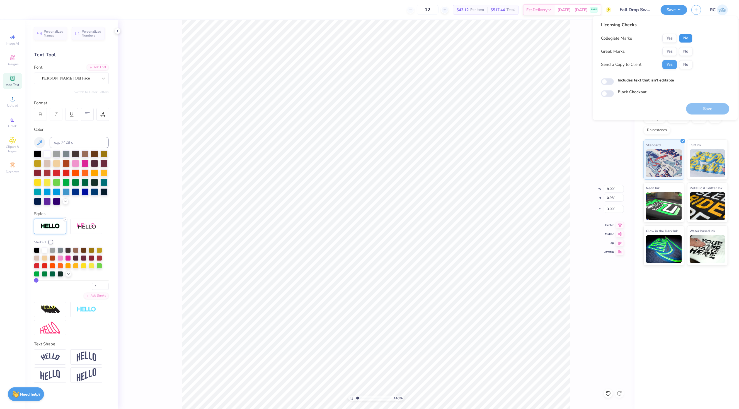
click at [691, 36] on button "No" at bounding box center [685, 38] width 13 height 9
click at [687, 50] on button "No" at bounding box center [685, 51] width 13 height 9
click at [702, 110] on button "Save" at bounding box center [707, 108] width 43 height 11
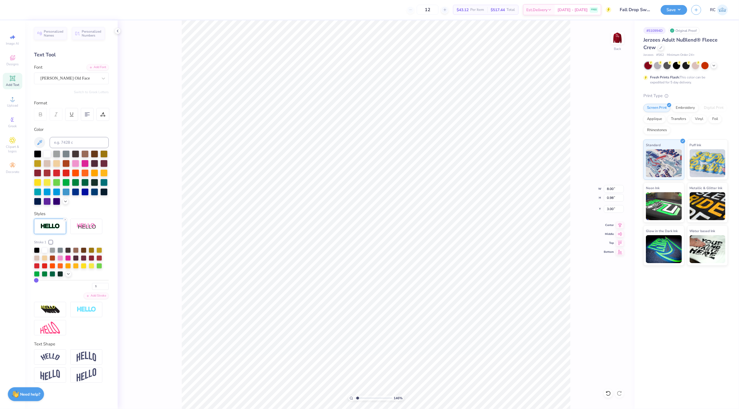
type input "1.45526442499466"
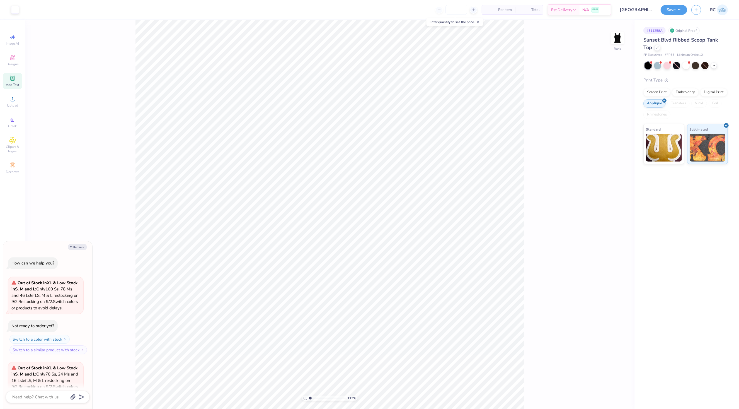
scroll to position [89, 0]
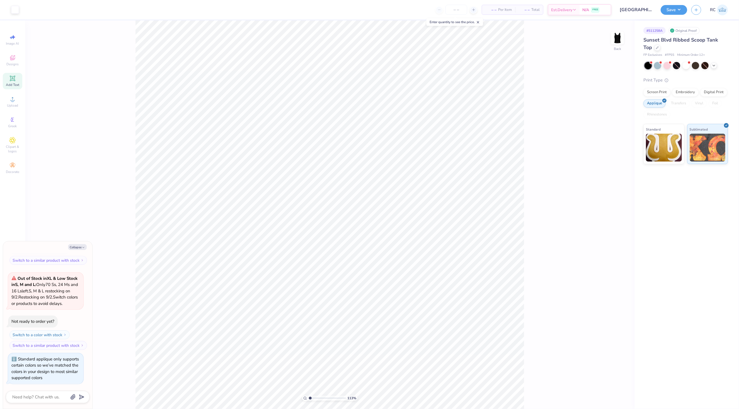
type input "1.13321932219944"
type textarea "x"
type input "1.13321932219944"
type textarea "x"
type input "1.13321932219944"
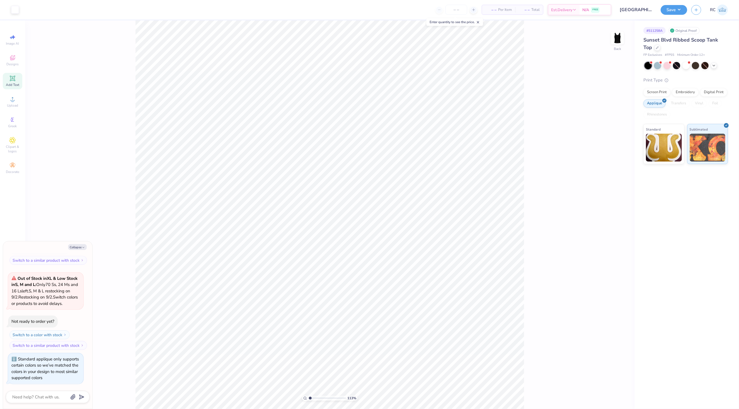
type textarea "x"
type input "1.13321932219944"
type textarea "x"
type input "1.13321932219944"
type textarea "x"
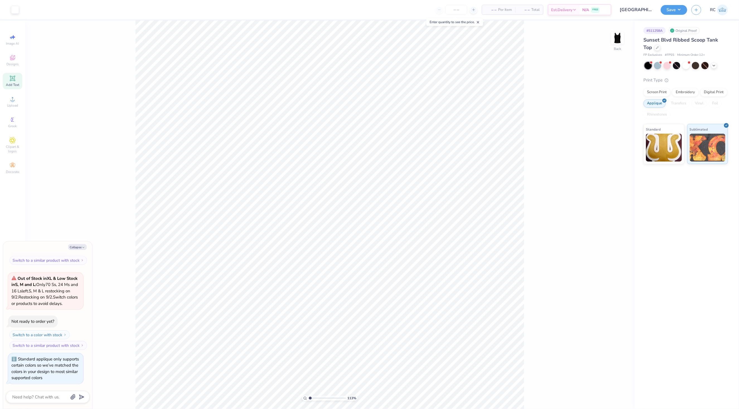
type input "1.13321932219944"
type textarea "x"
type input "1.13321932219944"
type textarea "x"
type input "1.13321932219944"
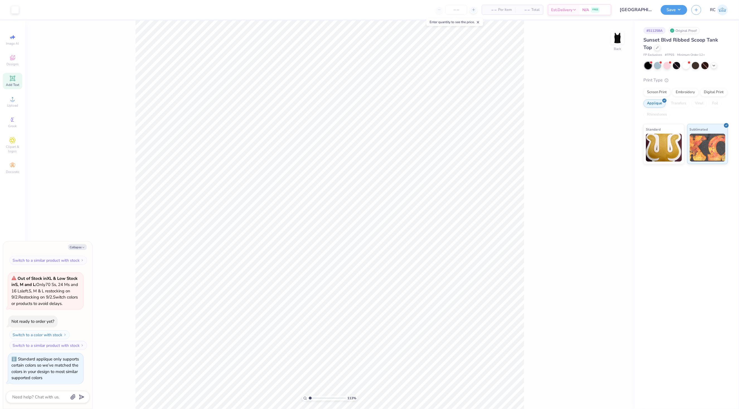
type textarea "x"
